Goal: Use online tool/utility: Utilize a website feature to perform a specific function

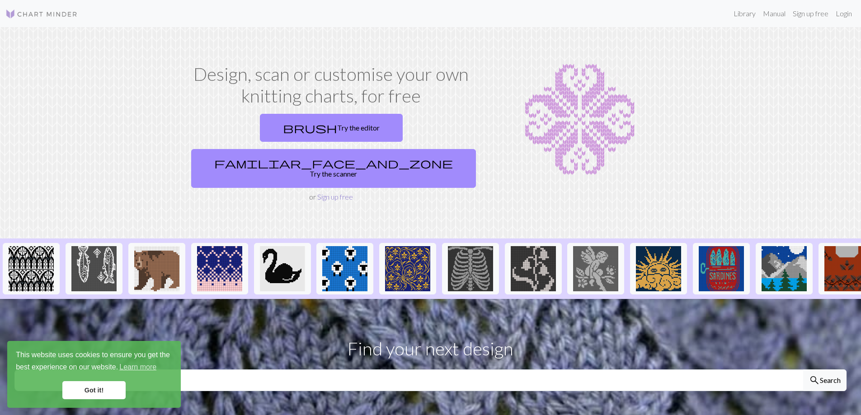
click at [323, 193] on link "Sign up free" at bounding box center [335, 197] width 36 height 9
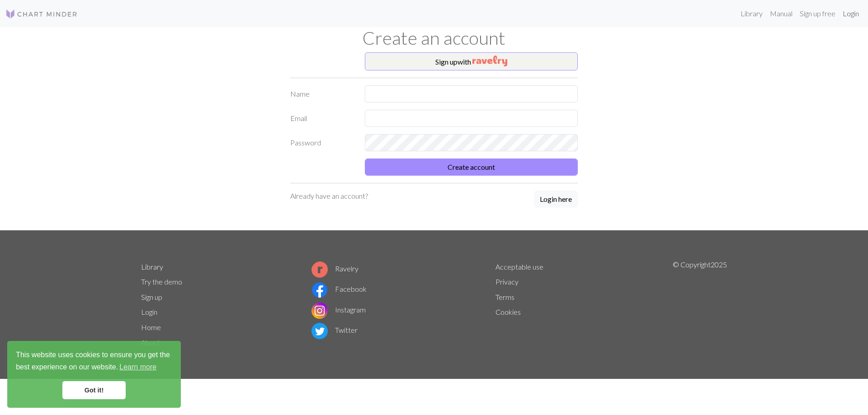
click at [850, 15] on link "Login" at bounding box center [851, 14] width 24 height 18
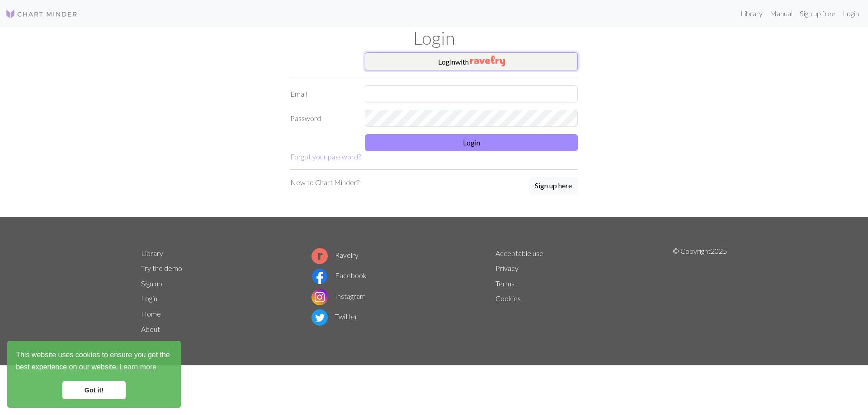
click at [453, 61] on button "Login with" at bounding box center [471, 61] width 213 height 18
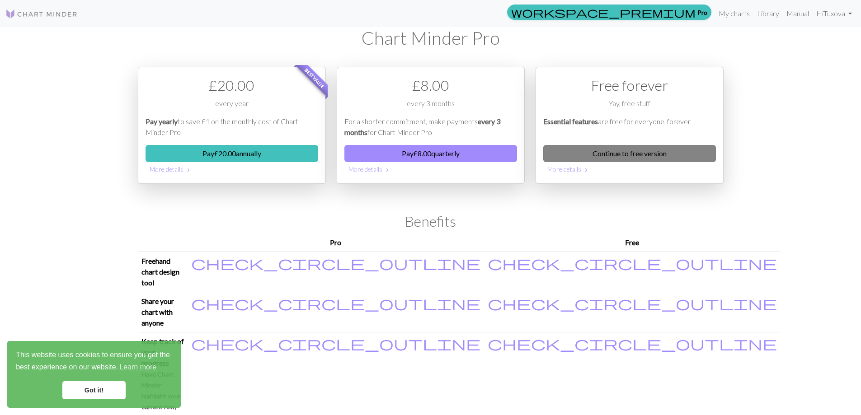
click at [653, 154] on link "Continue to free version" at bounding box center [629, 153] width 173 height 17
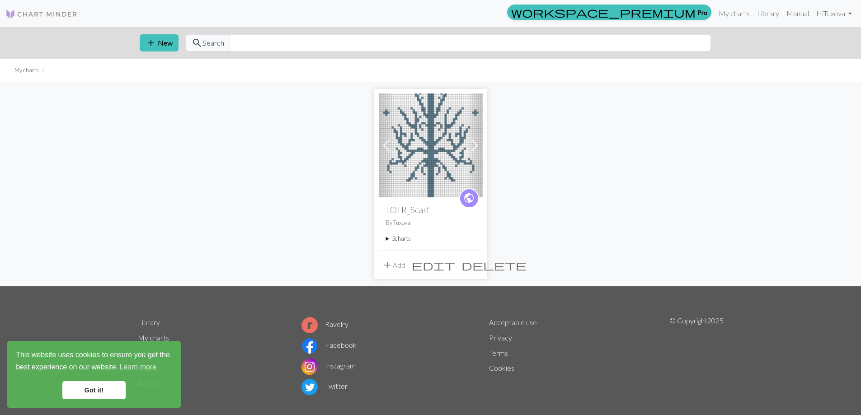
click at [474, 145] on span at bounding box center [474, 145] width 14 height 14
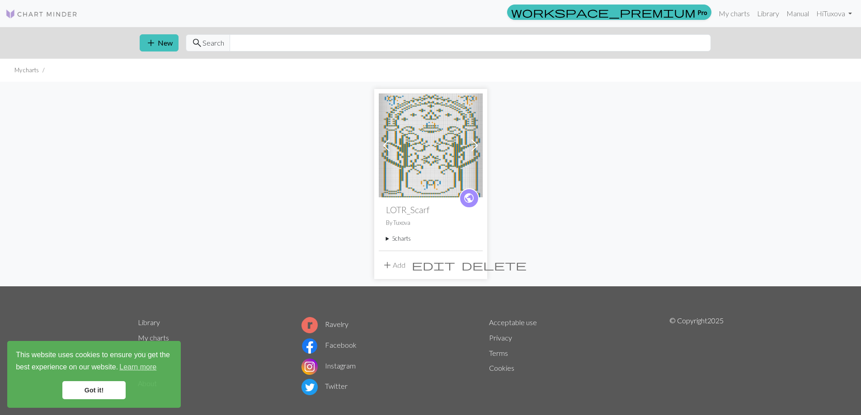
click at [474, 145] on span at bounding box center [474, 145] width 14 height 14
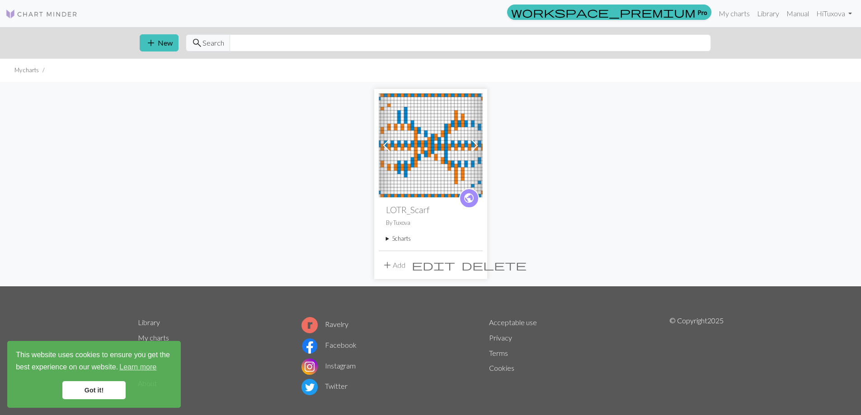
click at [474, 145] on span at bounding box center [474, 145] width 14 height 14
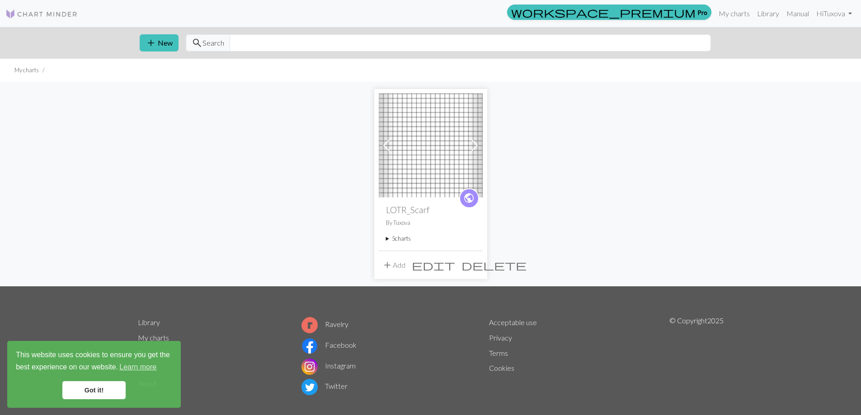
click at [474, 145] on span at bounding box center [474, 145] width 14 height 14
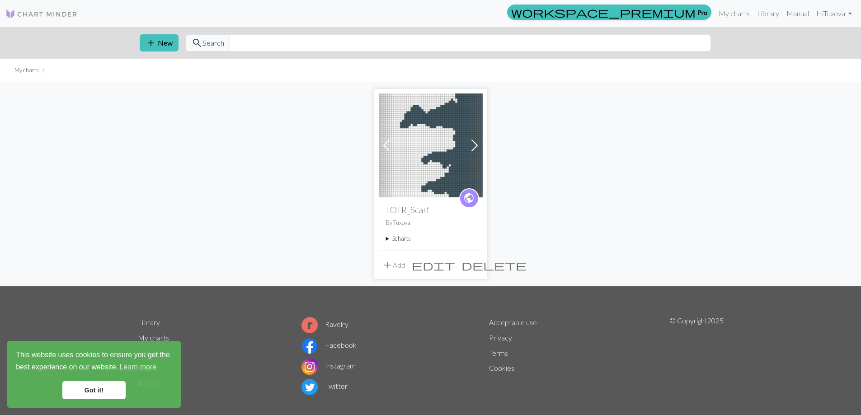
click at [461, 148] on img at bounding box center [431, 146] width 104 height 104
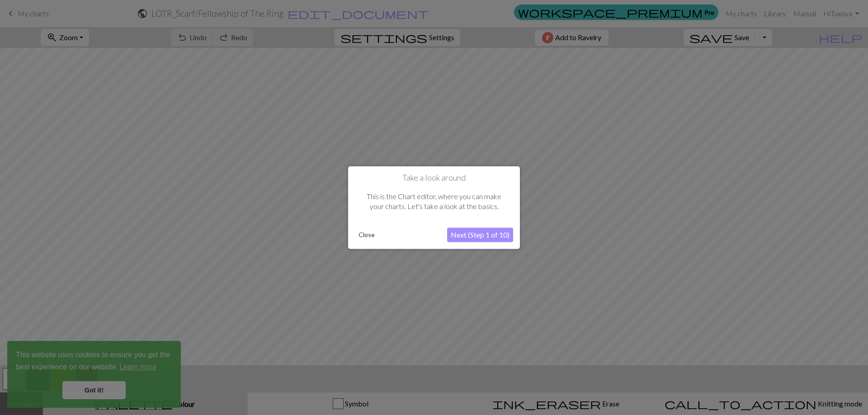
click at [366, 235] on button "Close" at bounding box center [367, 235] width 24 height 14
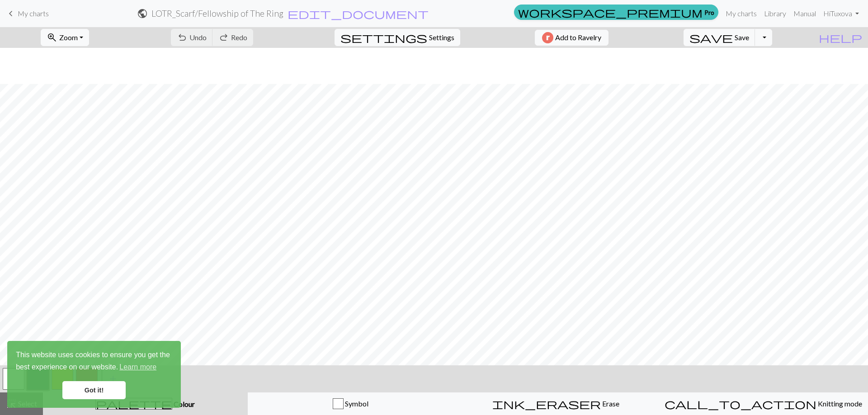
scroll to position [588, 0]
click at [93, 389] on link "Got it!" at bounding box center [93, 390] width 63 height 18
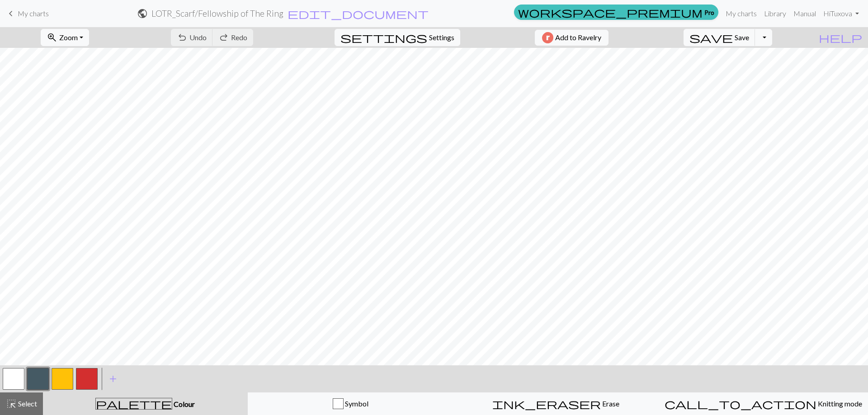
scroll to position [1592, 0]
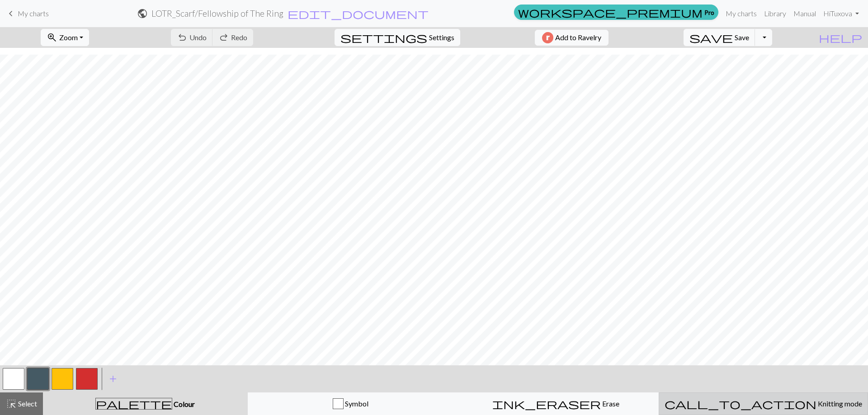
click at [816, 405] on span "Knitting mode" at bounding box center [839, 404] width 46 height 9
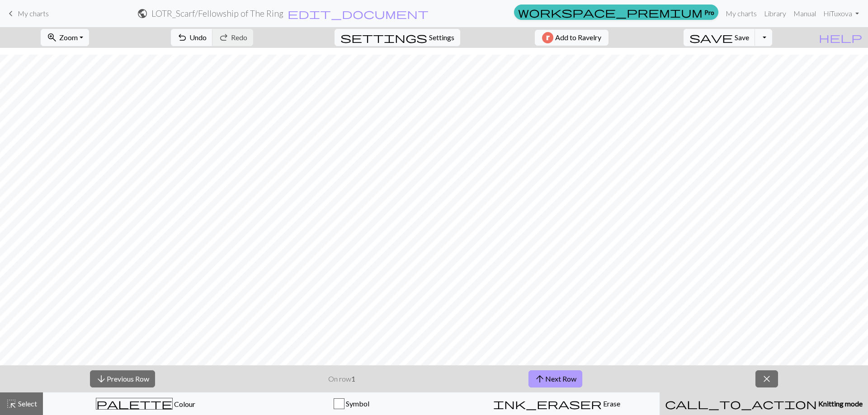
click at [541, 379] on span "arrow_upward" at bounding box center [539, 379] width 11 height 13
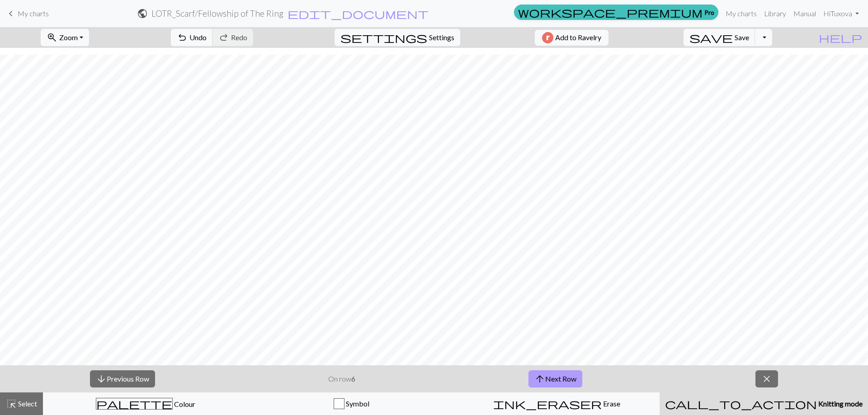
click at [541, 379] on span "arrow_upward" at bounding box center [539, 379] width 11 height 13
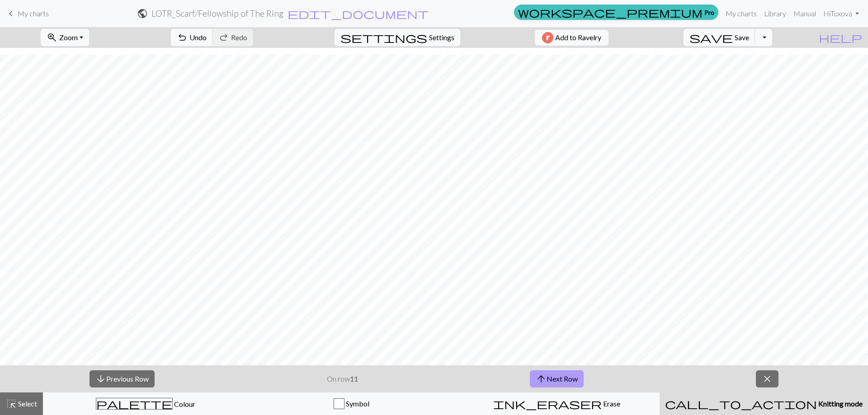
click at [541, 379] on span "arrow_upward" at bounding box center [541, 379] width 11 height 13
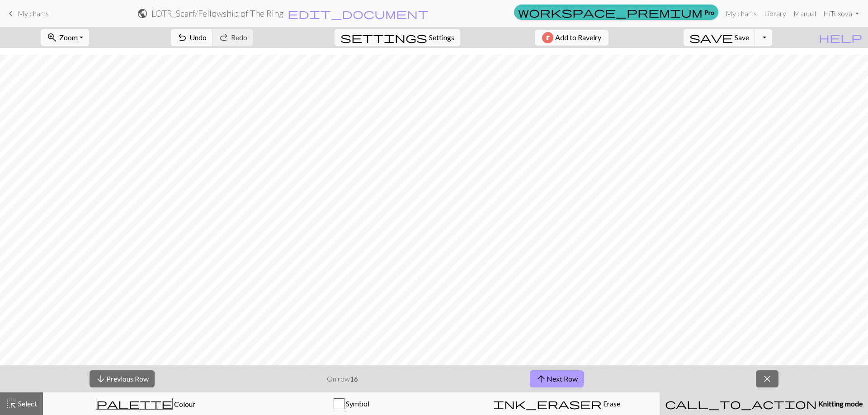
click at [541, 379] on span "arrow_upward" at bounding box center [541, 379] width 11 height 13
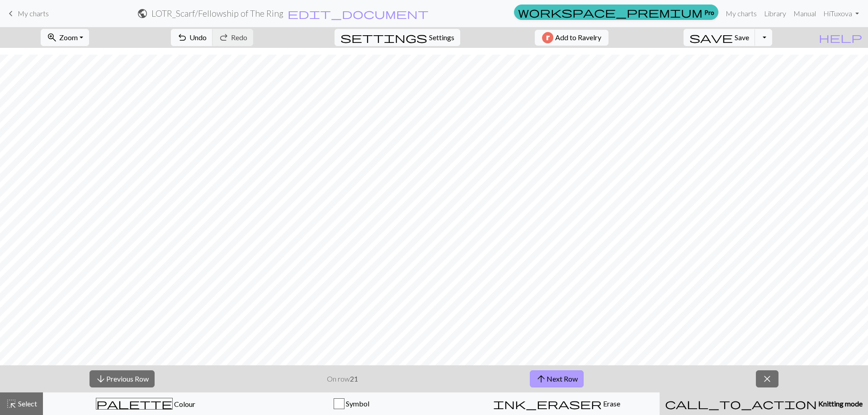
click at [542, 379] on span "arrow_upward" at bounding box center [541, 379] width 11 height 13
click at [542, 378] on span "arrow_upward" at bounding box center [541, 379] width 11 height 13
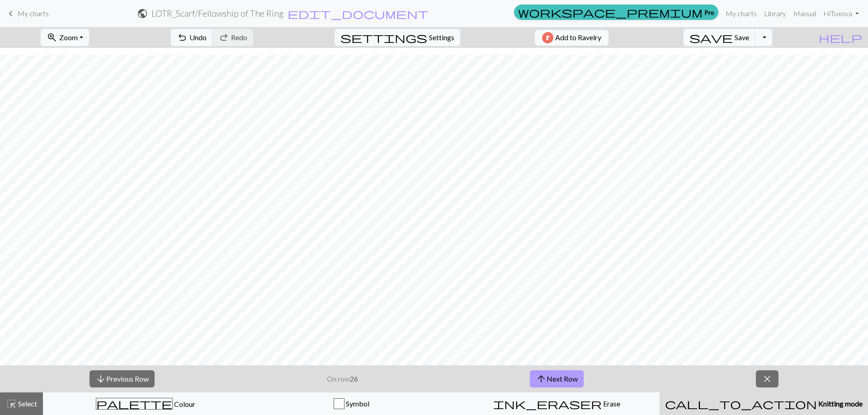
click at [542, 378] on span "arrow_upward" at bounding box center [541, 379] width 11 height 13
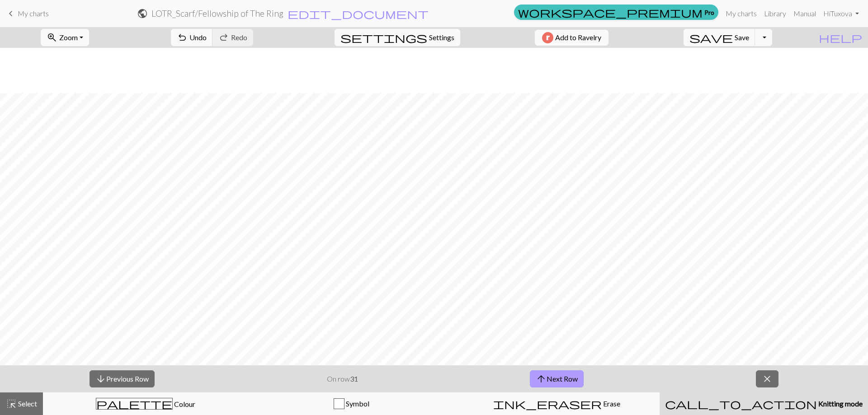
scroll to position [1366, 0]
click at [553, 379] on button "arrow_upward Next Row" at bounding box center [557, 379] width 54 height 17
click at [555, 371] on button "arrow_upward Next Row" at bounding box center [557, 379] width 54 height 17
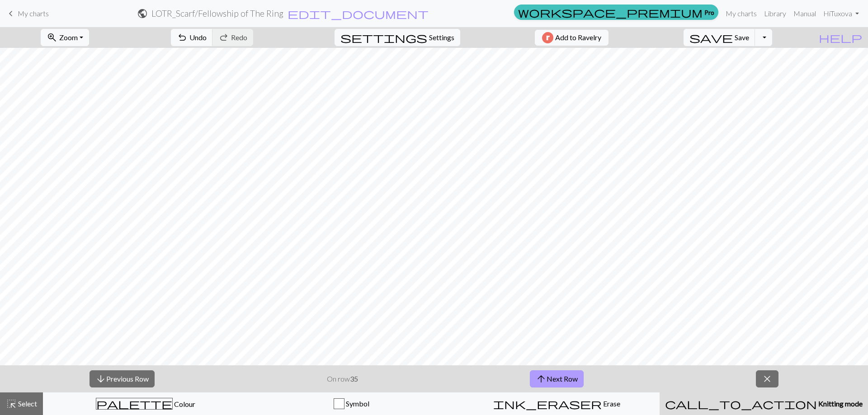
click at [555, 371] on button "arrow_upward Next Row" at bounding box center [557, 379] width 54 height 17
click at [563, 371] on button "arrow_upward Next Row" at bounding box center [557, 379] width 54 height 17
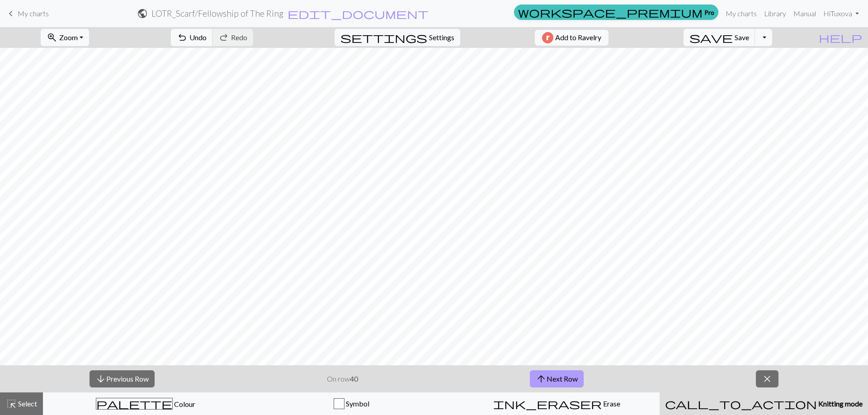
click at [564, 376] on button "arrow_upward Next Row" at bounding box center [557, 379] width 54 height 17
